Goal: Information Seeking & Learning: Learn about a topic

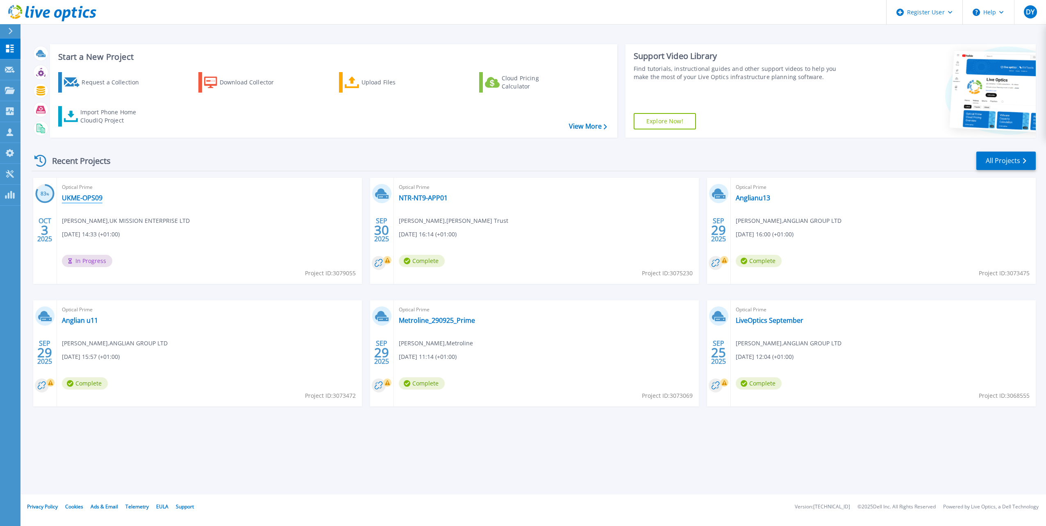
click at [66, 199] on link "UKME-OPS09" at bounding box center [82, 198] width 41 height 8
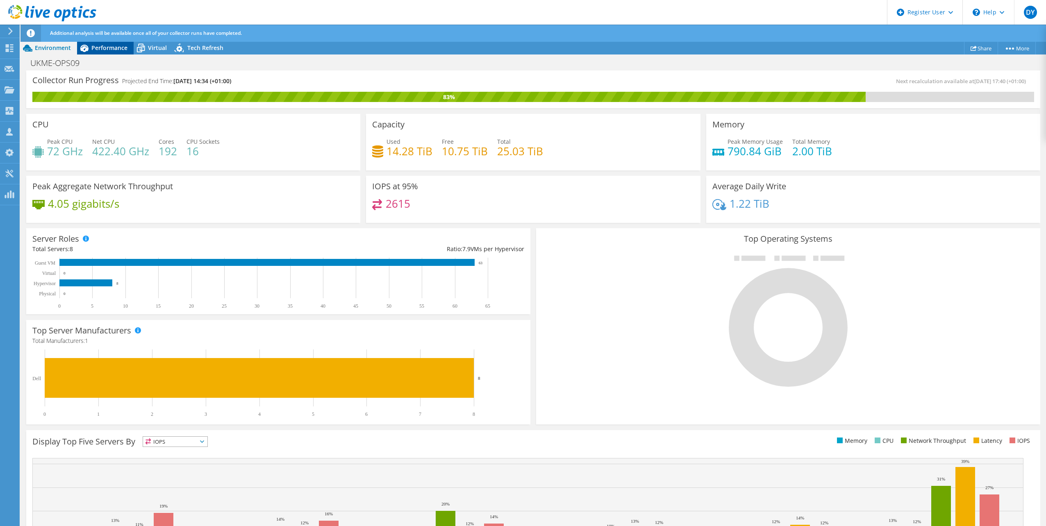
click at [95, 48] on span "Performance" at bounding box center [109, 48] width 36 height 8
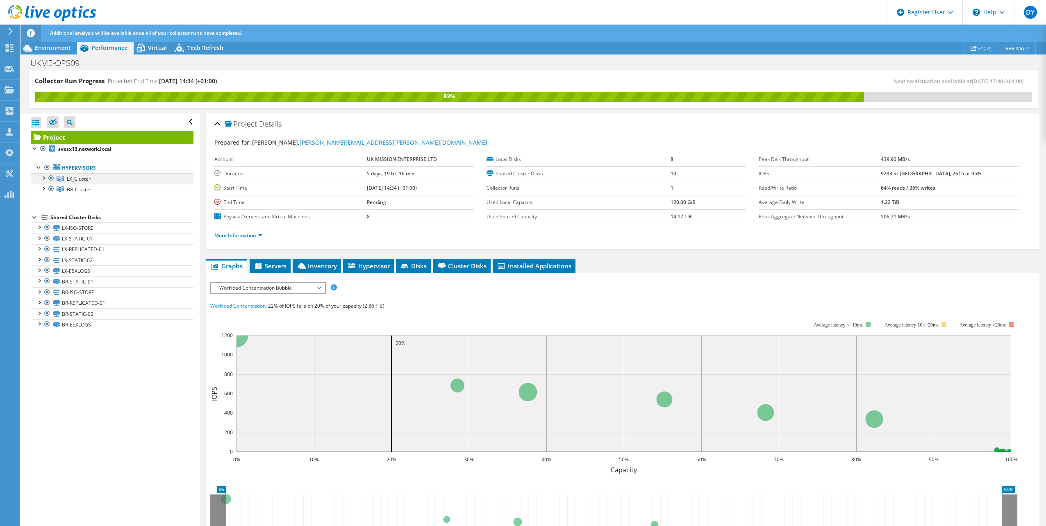
click at [44, 180] on div at bounding box center [43, 177] width 8 height 8
click at [43, 228] on div at bounding box center [43, 231] width 8 height 8
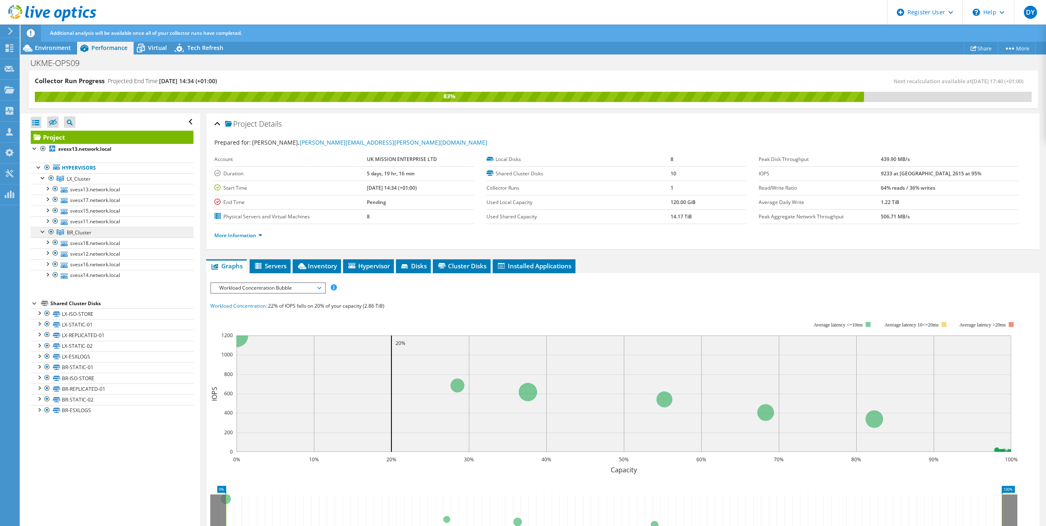
click at [33, 231] on link "BR_Cluster" at bounding box center [112, 232] width 163 height 11
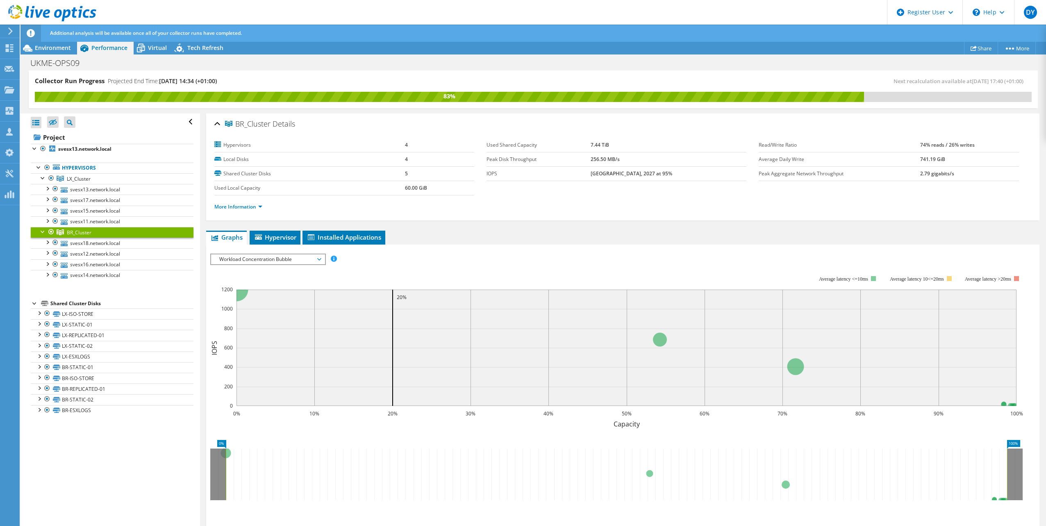
click at [40, 229] on div at bounding box center [43, 231] width 8 height 8
click at [44, 178] on div at bounding box center [43, 177] width 8 height 8
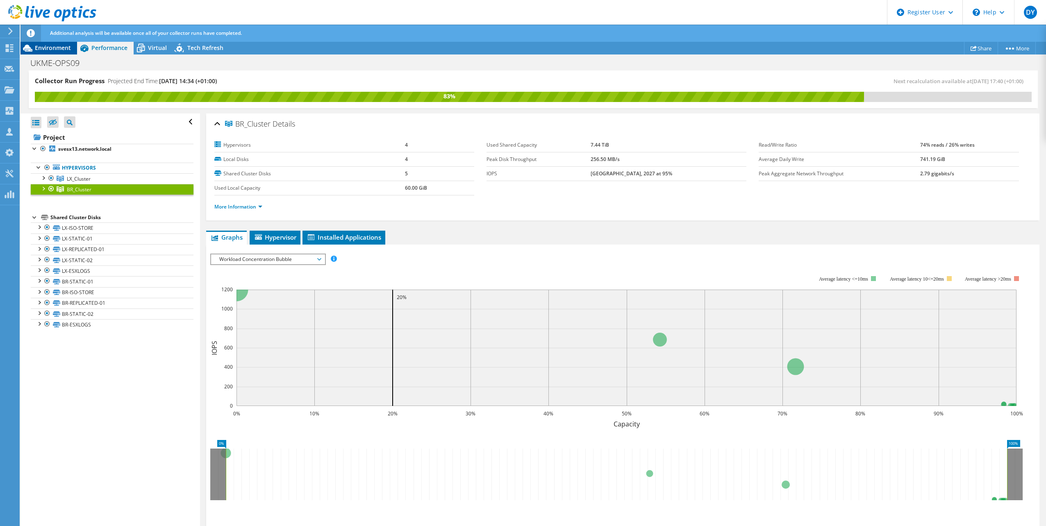
click at [59, 47] on span "Environment" at bounding box center [53, 48] width 36 height 8
